Goal: Information Seeking & Learning: Find specific page/section

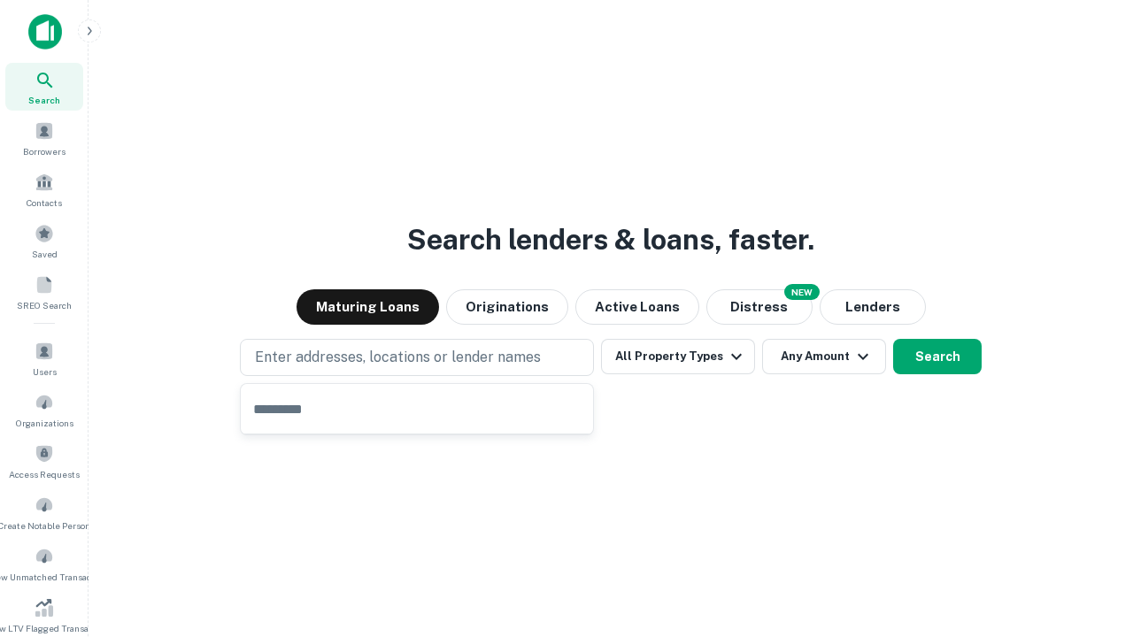
type input "**********"
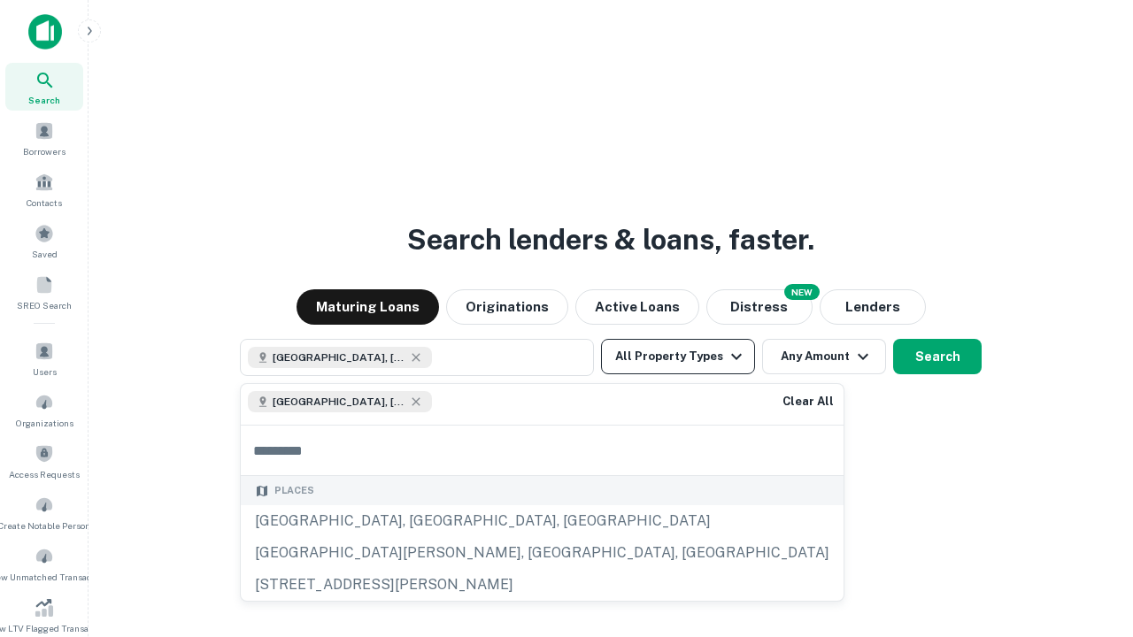
click at [678, 357] on button "All Property Types" at bounding box center [678, 356] width 154 height 35
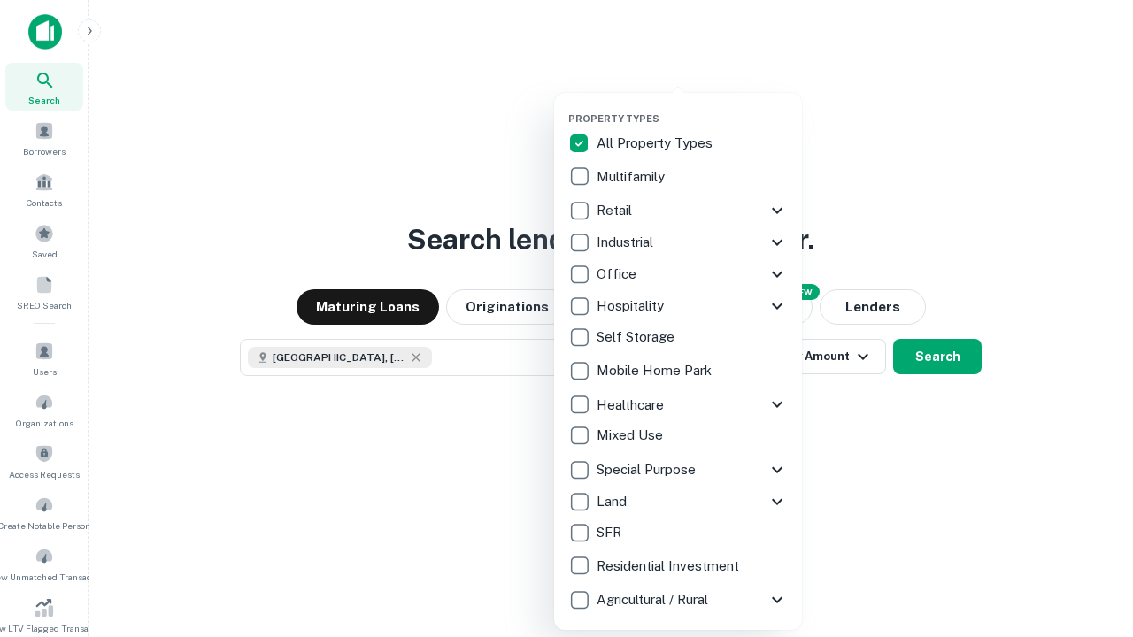
click at [692, 107] on button "button" at bounding box center [692, 107] width 248 height 1
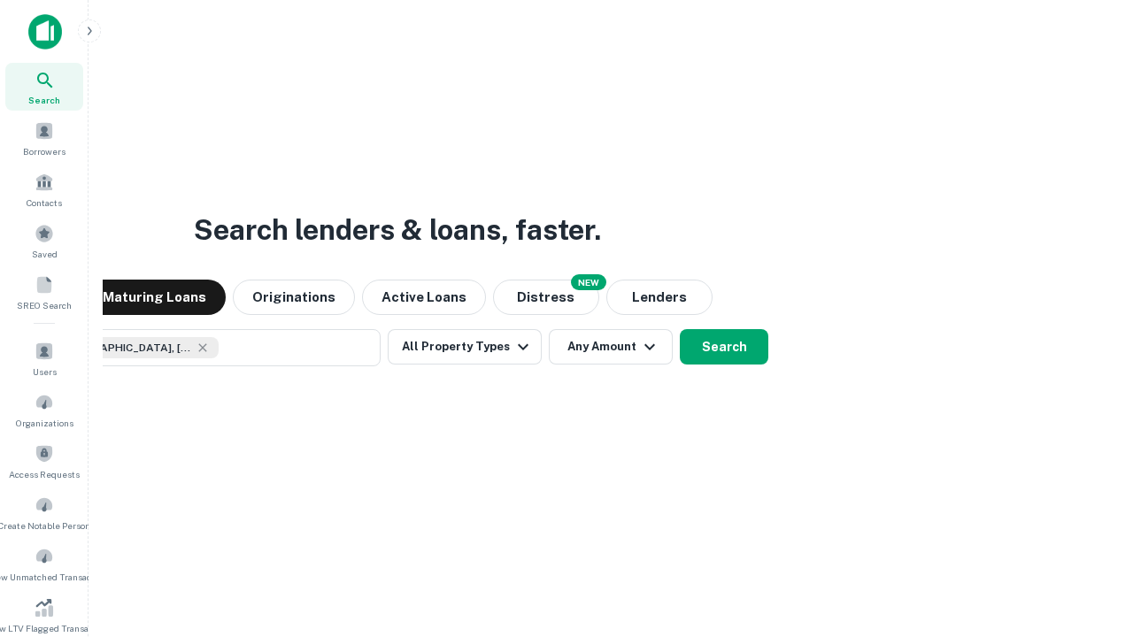
scroll to position [28, 0]
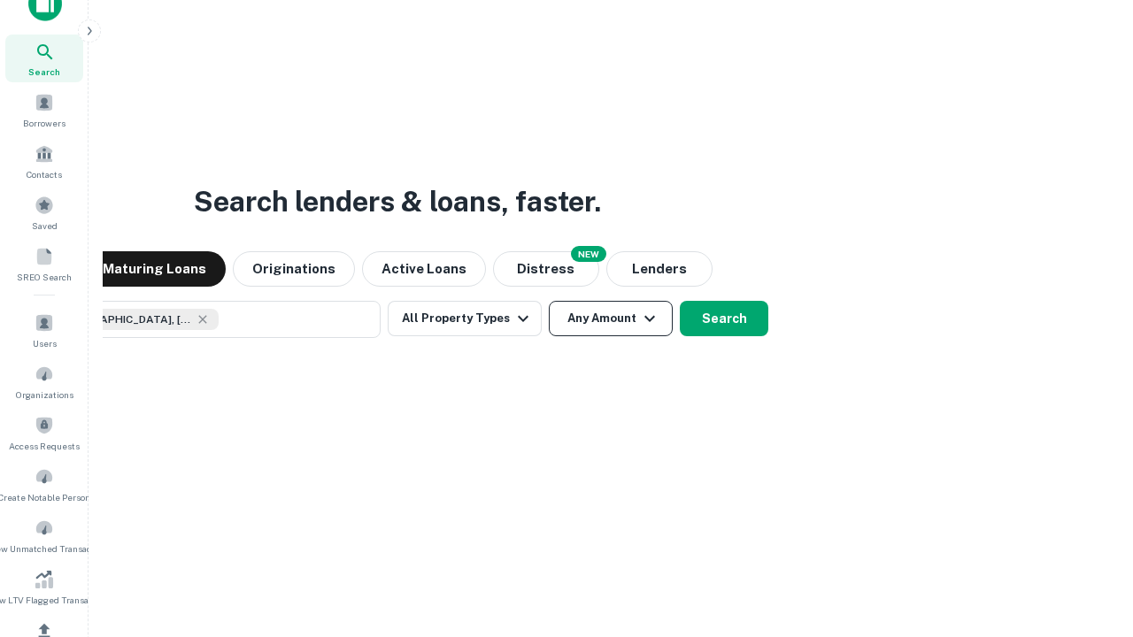
click at [549, 301] on button "Any Amount" at bounding box center [611, 318] width 124 height 35
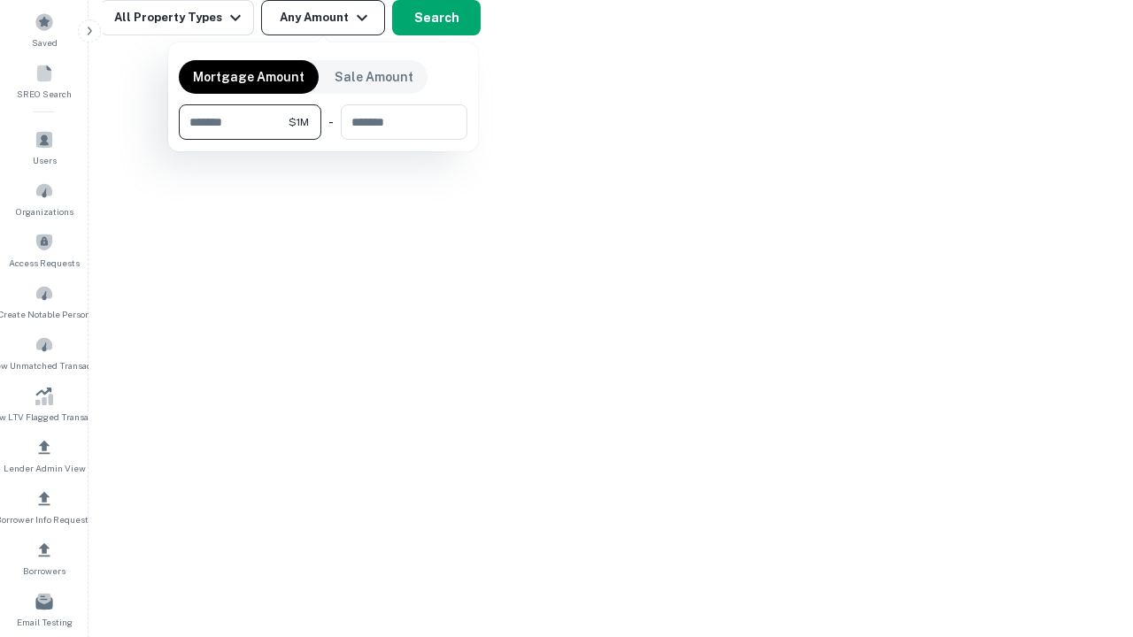
type input "*******"
click at [323, 140] on button "button" at bounding box center [323, 140] width 289 height 1
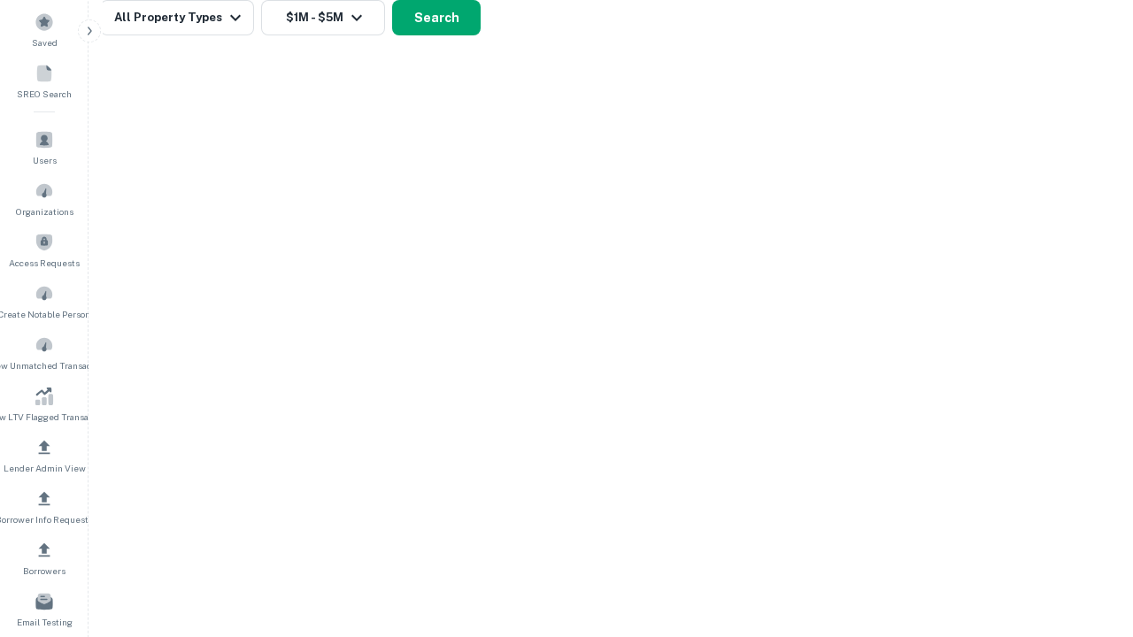
scroll to position [28, 0]
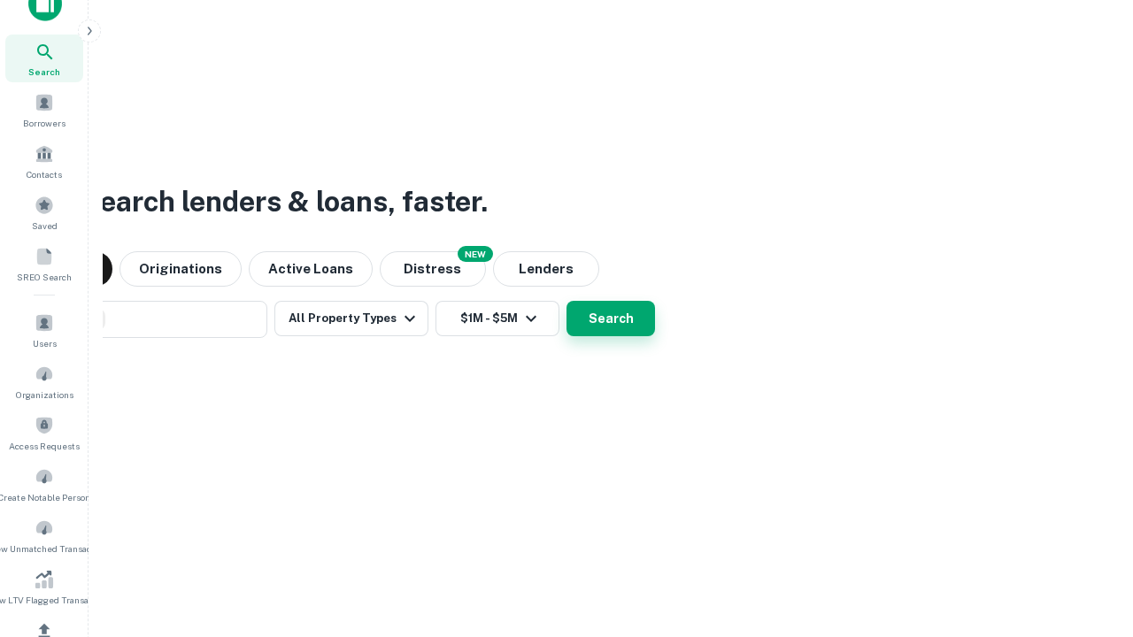
click at [566, 301] on button "Search" at bounding box center [610, 318] width 89 height 35
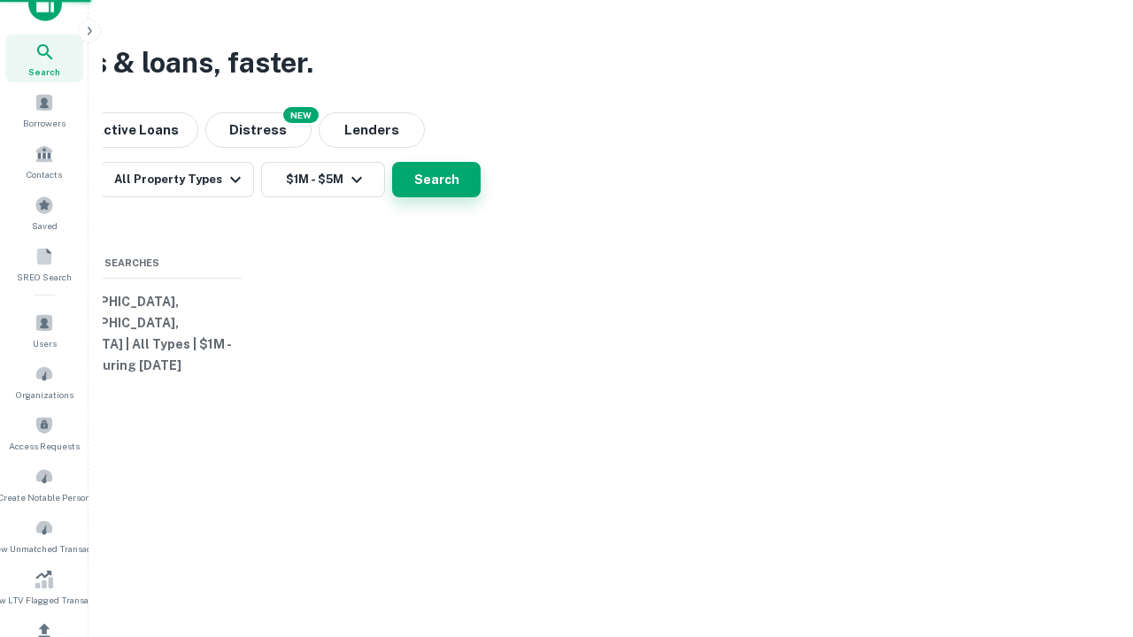
scroll to position [212, 0]
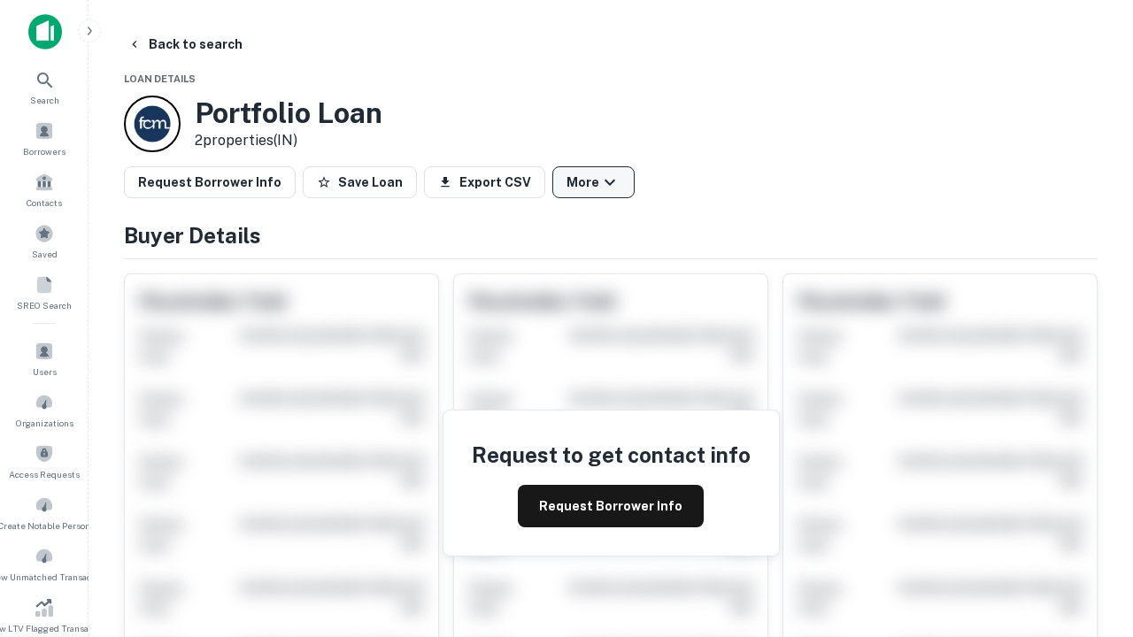
click at [593, 182] on button "More" at bounding box center [593, 182] width 82 height 32
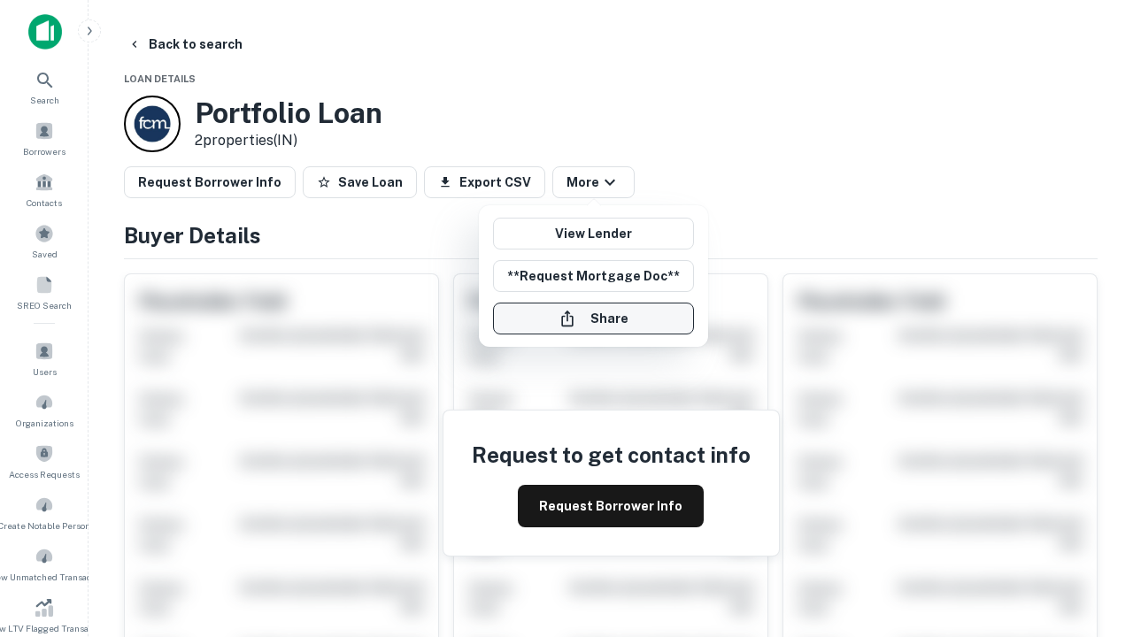
click at [593, 319] on button "Share" at bounding box center [593, 319] width 201 height 32
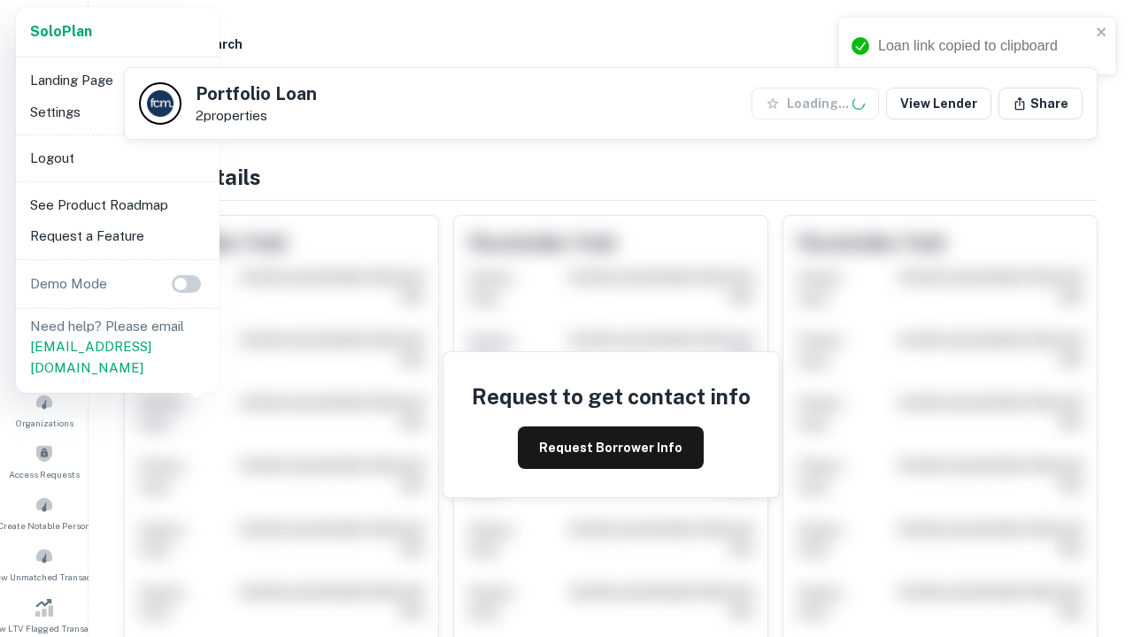
scroll to position [617, 0]
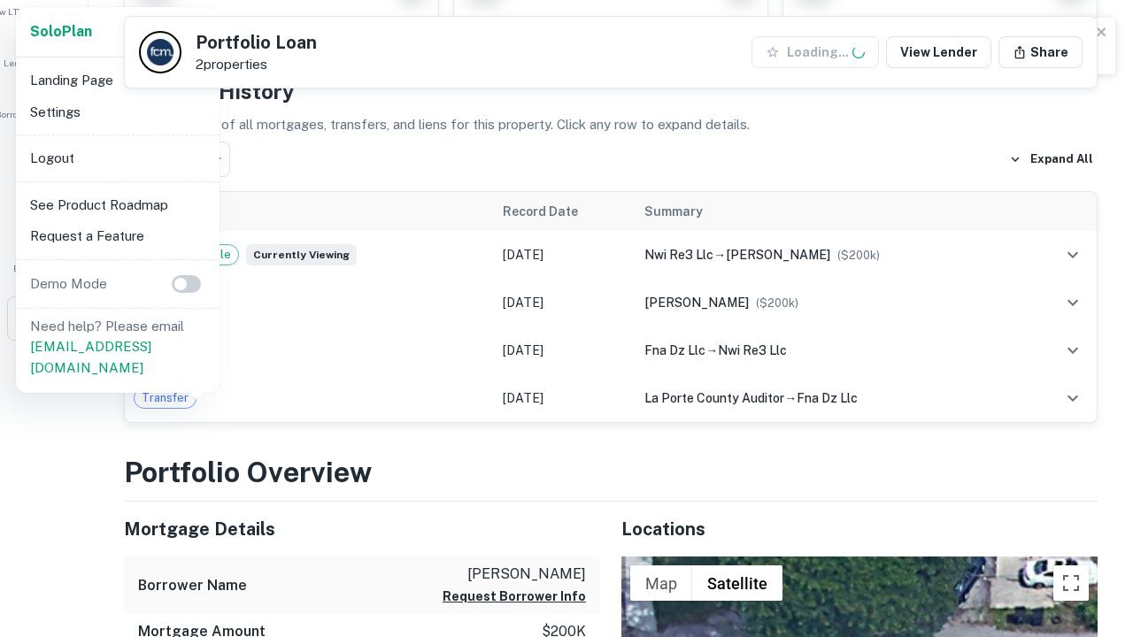
click at [117, 158] on li "Logout" at bounding box center [117, 158] width 189 height 32
